Goal: Task Accomplishment & Management: Complete application form

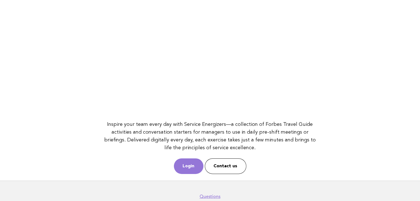
scroll to position [74, 0]
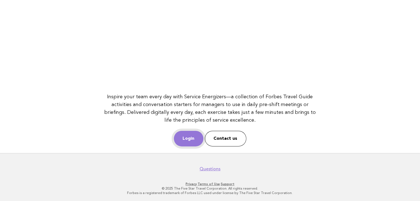
click at [190, 135] on link "Login" at bounding box center [189, 139] width 30 height 16
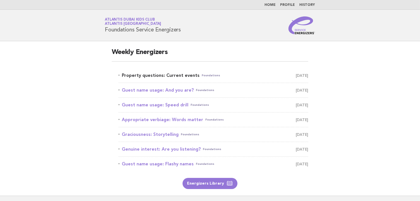
click at [178, 76] on link "Property questions: Current events Foundations [DATE]" at bounding box center [213, 76] width 190 height 8
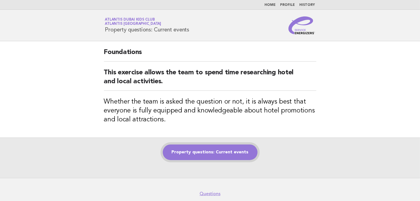
click at [193, 150] on link "Property questions: Current events" at bounding box center [210, 153] width 95 height 16
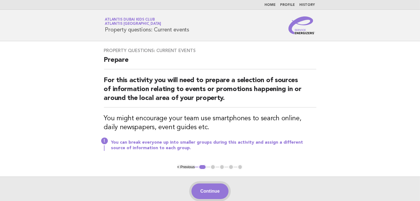
click at [208, 192] on button "Continue" at bounding box center [210, 192] width 37 height 16
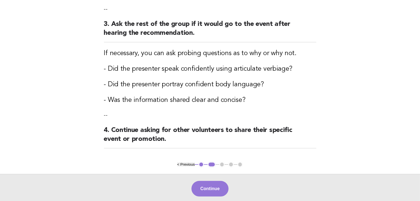
scroll to position [223, 0]
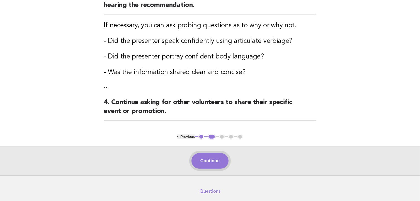
click at [219, 159] on button "Continue" at bounding box center [210, 161] width 37 height 16
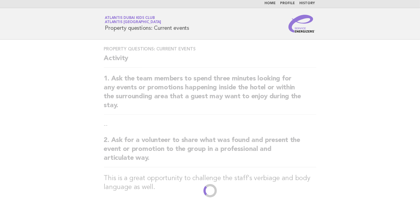
scroll to position [0, 0]
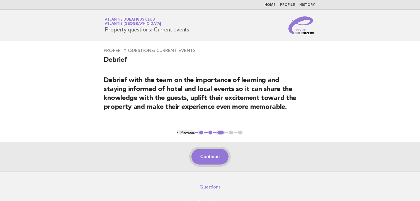
click at [223, 153] on button "Continue" at bounding box center [210, 157] width 37 height 16
